Goal: Download file/media

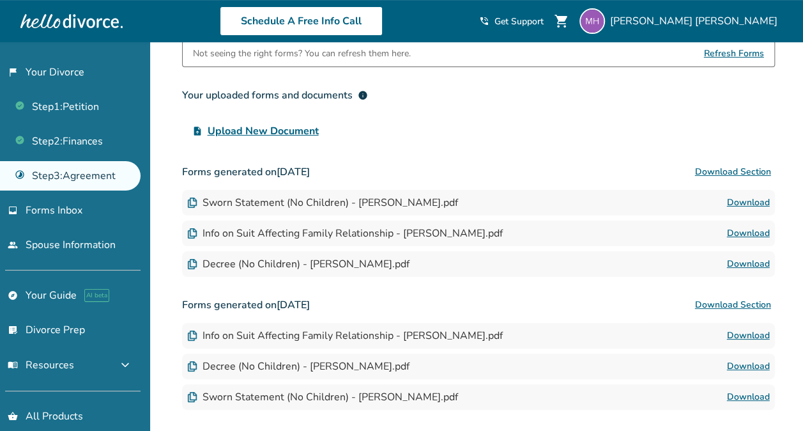
click at [723, 166] on button "Download Section" at bounding box center [733, 172] width 84 height 26
click at [723, 171] on button "Download Section" at bounding box center [733, 172] width 84 height 26
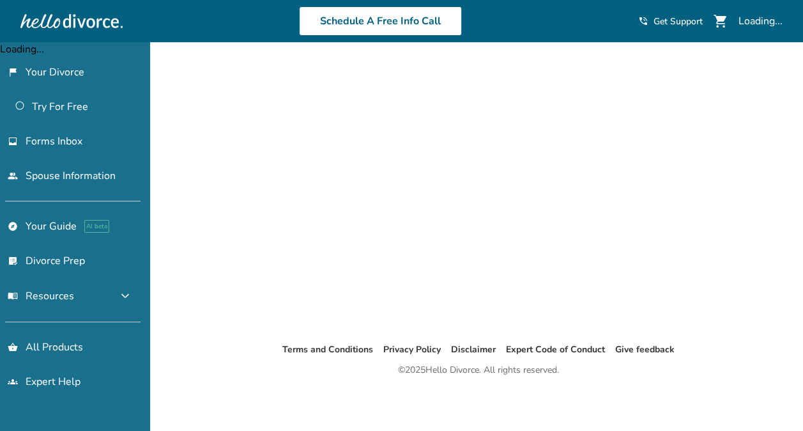
scroll to position [42, 0]
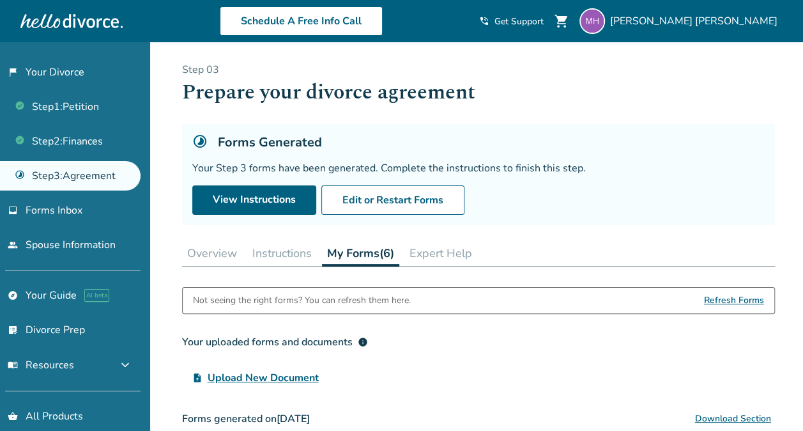
click at [362, 253] on button "My Forms (6)" at bounding box center [360, 253] width 77 height 26
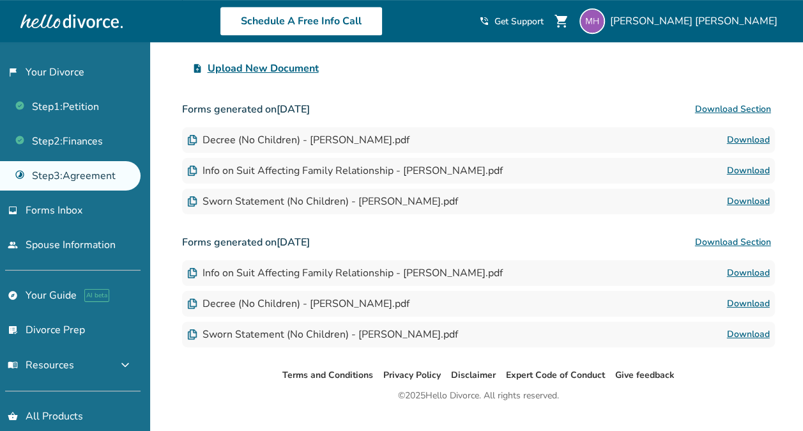
scroll to position [288, 0]
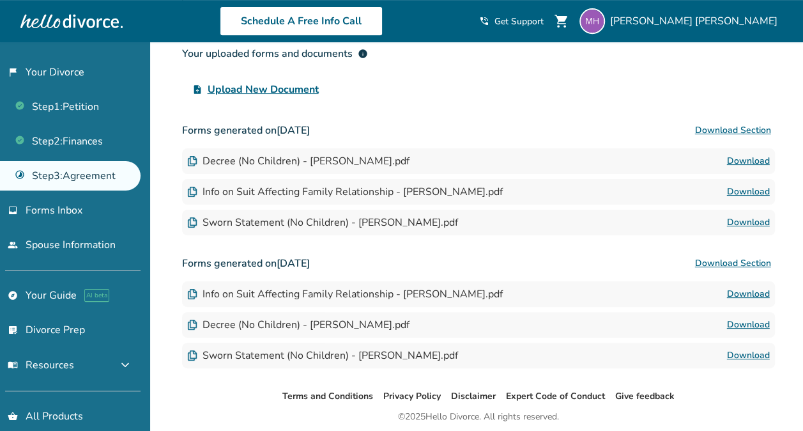
click at [348, 157] on div "Decree (No Children) - [PERSON_NAME].pdf" at bounding box center [298, 161] width 222 height 14
click at [192, 160] on img at bounding box center [192, 161] width 10 height 10
click at [734, 127] on button "Download Section" at bounding box center [733, 131] width 84 height 26
click at [763, 325] on link "Download" at bounding box center [748, 324] width 43 height 15
